Goal: Information Seeking & Learning: Understand process/instructions

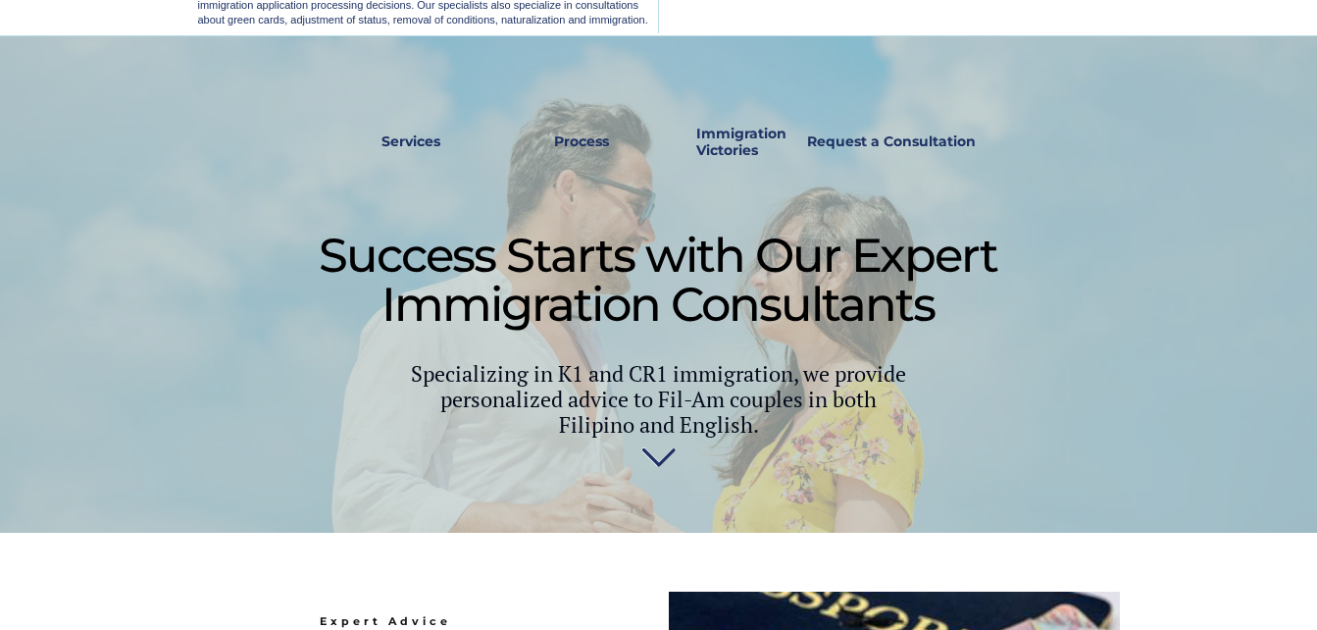
scroll to position [523, 0]
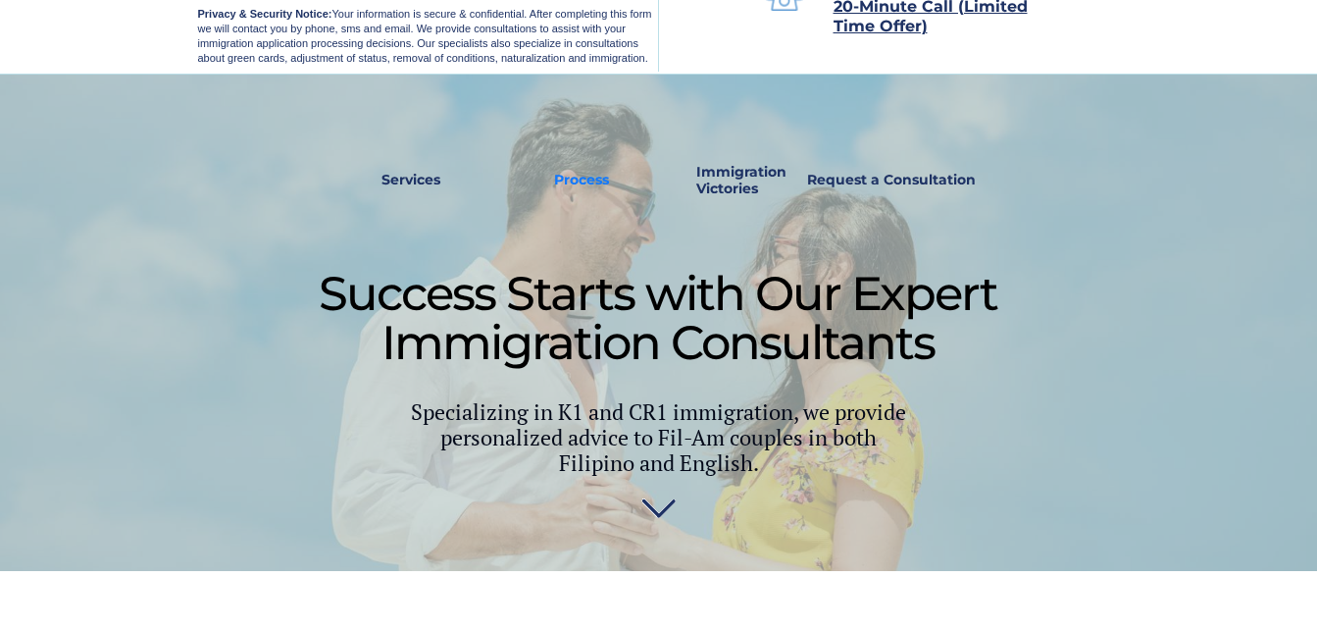
click at [587, 179] on strong "Process" at bounding box center [581, 180] width 55 height 18
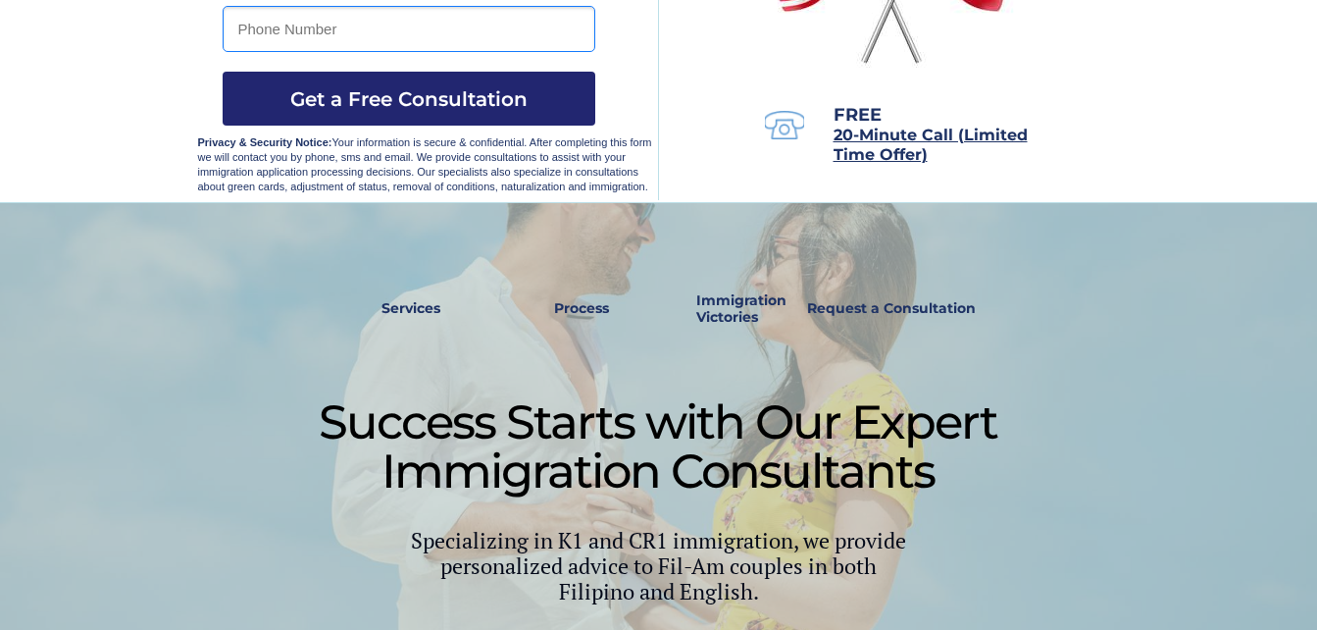
scroll to position [328, 0]
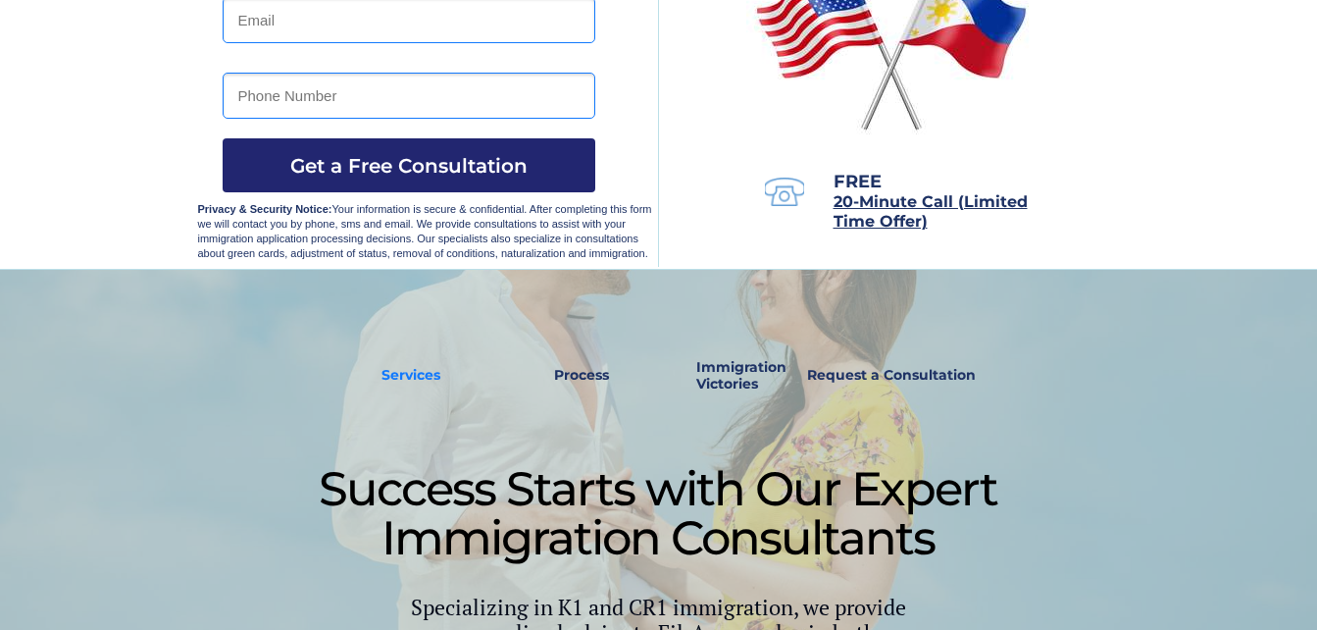
click at [394, 371] on strong "Services" at bounding box center [410, 375] width 59 height 18
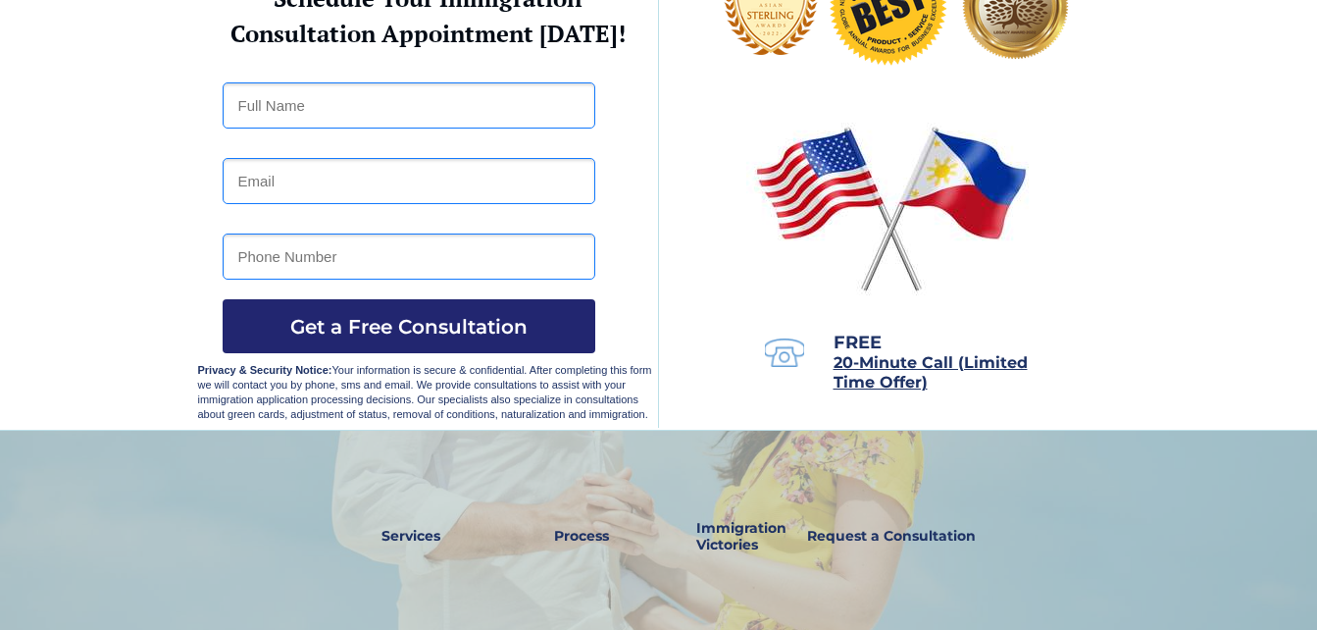
scroll to position [146, 0]
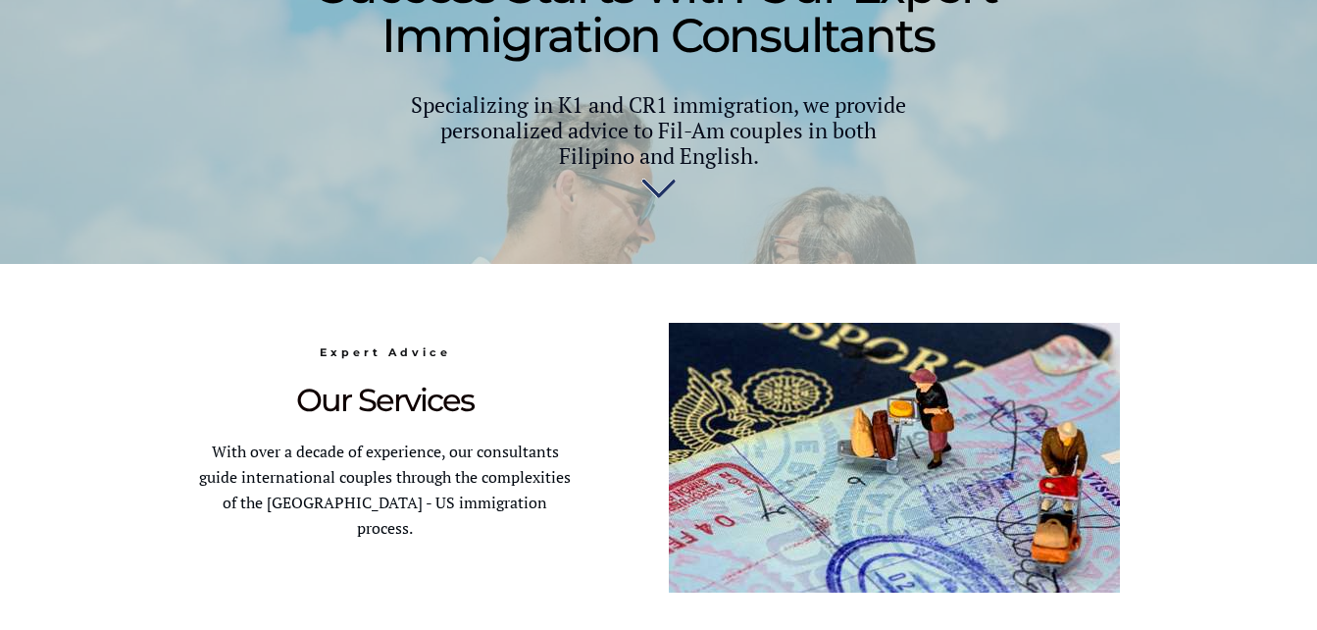
scroll to position [817, 0]
